Goal: Navigation & Orientation: Understand site structure

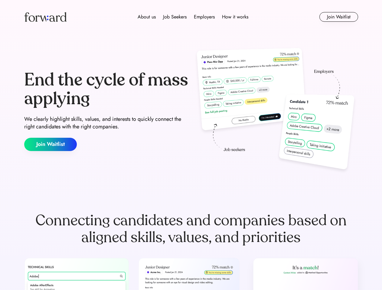
click at [191, 145] on div "End the cycle of mass applying We clearly highlight skills, values, and interes…" at bounding box center [191, 111] width 334 height 130
click at [191, 17] on div "About us Job Seekers Employers How it works" at bounding box center [193, 16] width 238 height 7
click at [45, 17] on img at bounding box center [45, 17] width 42 height 10
click at [193, 17] on div "About us Job Seekers Employers How it works" at bounding box center [193, 16] width 238 height 7
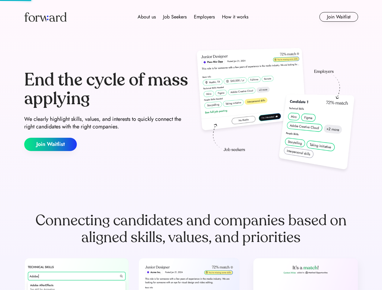
click at [147, 17] on div "About us" at bounding box center [147, 16] width 18 height 7
click at [175, 17] on div "Job Seekers" at bounding box center [175, 16] width 24 height 7
click at [204, 17] on div "Employers" at bounding box center [204, 16] width 21 height 7
click at [235, 17] on div "How it works" at bounding box center [235, 16] width 26 height 7
click at [338, 17] on button "Join Waitlist" at bounding box center [338, 17] width 39 height 10
